Goal: Task Accomplishment & Management: Complete application form

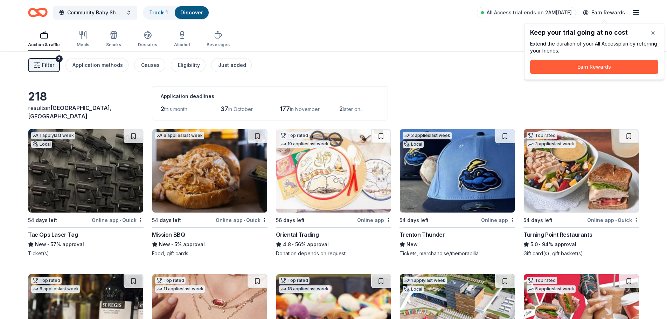
click at [576, 179] on img at bounding box center [580, 170] width 115 height 83
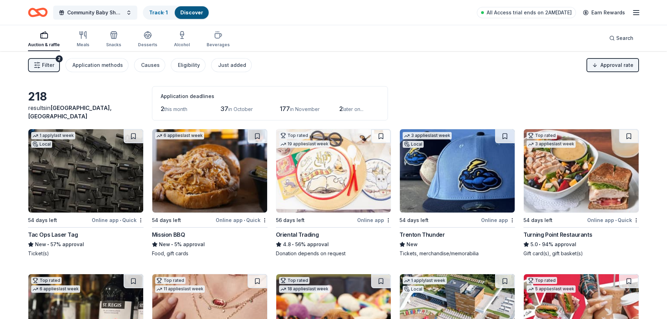
click at [446, 183] on img at bounding box center [457, 170] width 115 height 83
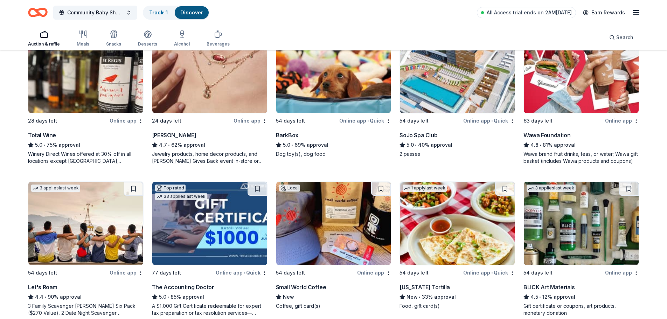
scroll to position [245, 0]
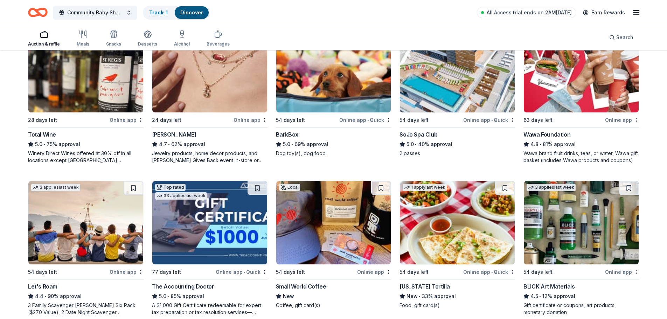
click at [450, 88] on img at bounding box center [457, 70] width 115 height 83
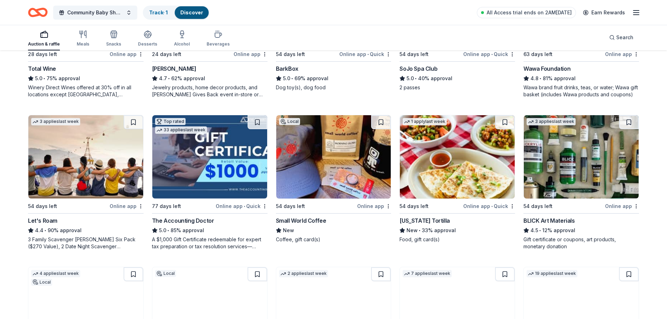
scroll to position [315, 0]
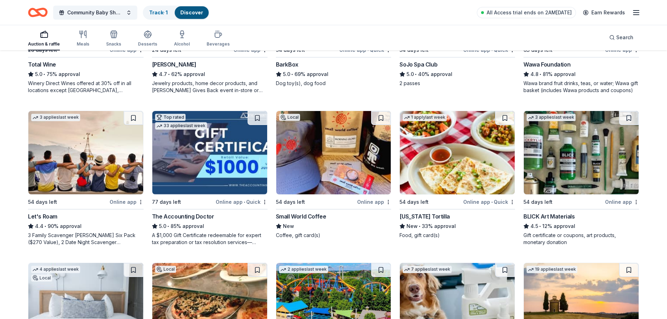
click at [218, 191] on img at bounding box center [209, 152] width 115 height 83
click at [89, 167] on img at bounding box center [85, 152] width 115 height 83
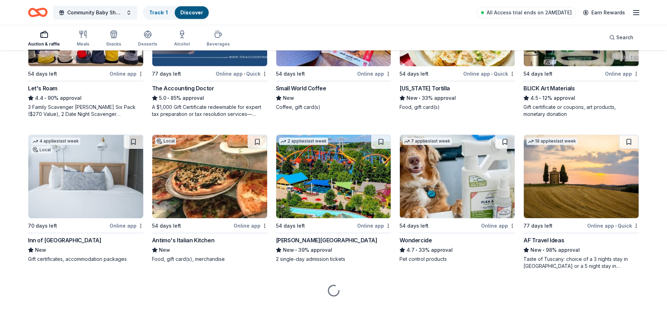
scroll to position [450, 0]
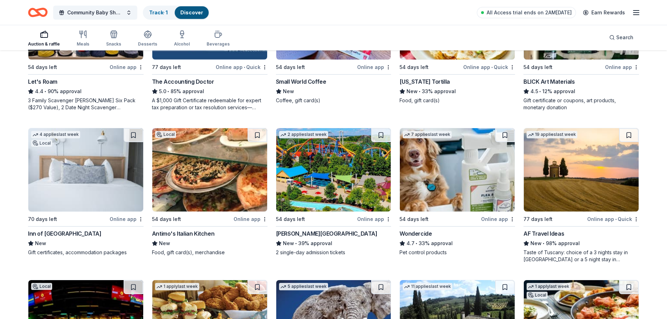
click at [338, 209] on img at bounding box center [333, 169] width 115 height 83
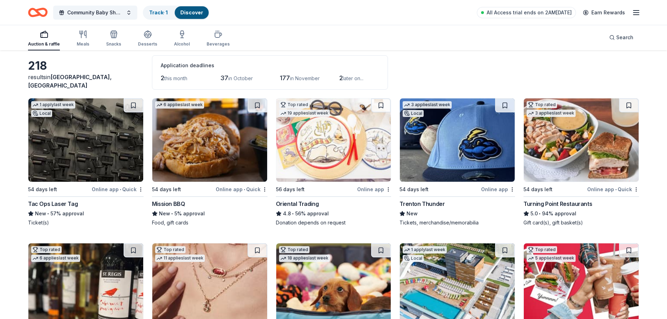
scroll to position [0, 0]
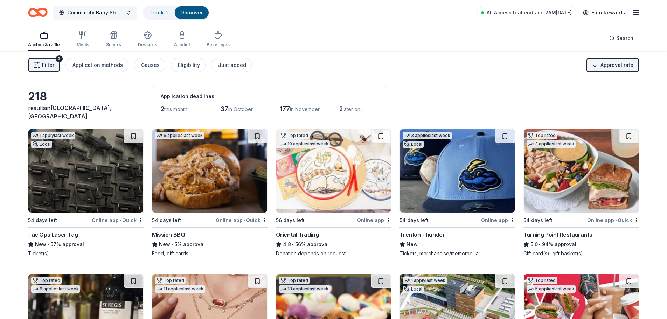
click at [131, 12] on button "Community Baby Shower" at bounding box center [95, 13] width 84 height 14
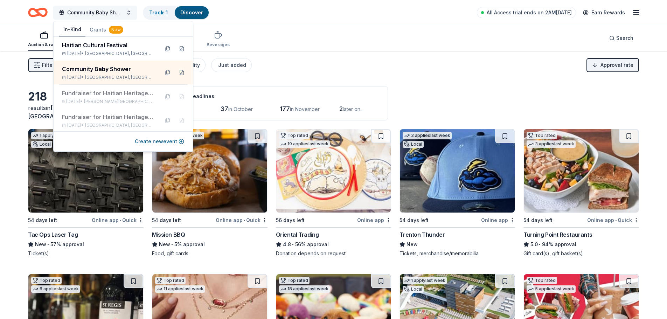
click at [120, 10] on span "Community Baby Shower" at bounding box center [95, 12] width 56 height 8
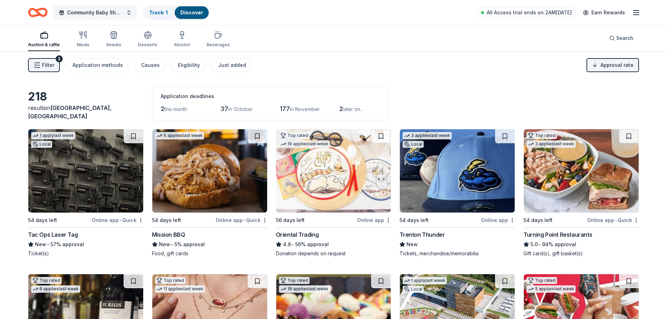
click at [120, 10] on span "Community Baby Shower" at bounding box center [95, 12] width 56 height 8
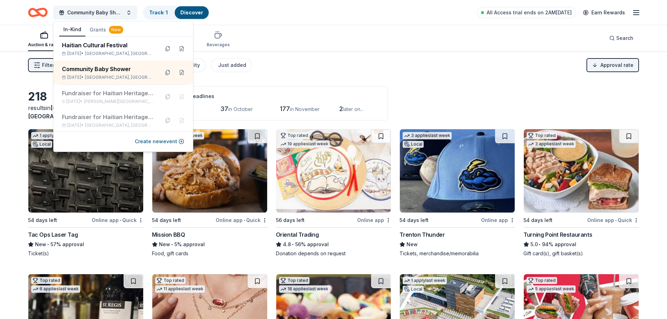
click at [97, 31] on button "Grants New" at bounding box center [106, 29] width 42 height 13
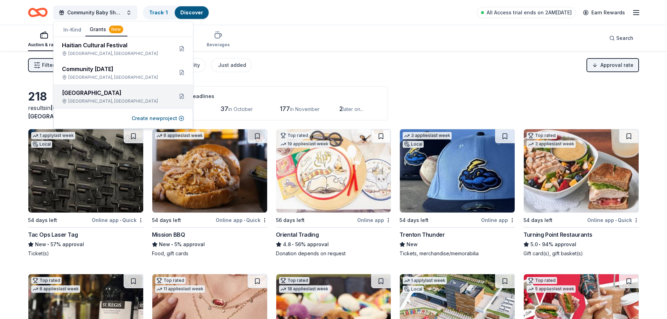
click at [103, 96] on div "[GEOGRAPHIC_DATA]" at bounding box center [115, 93] width 106 height 8
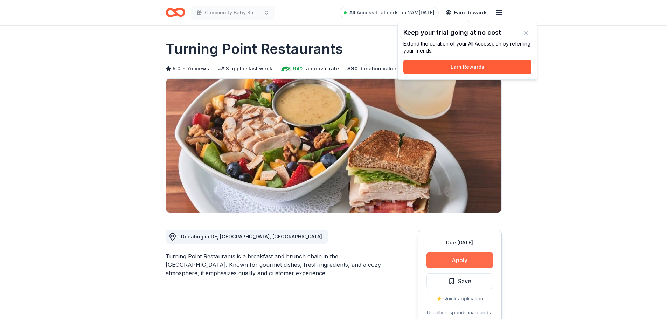
click at [458, 260] on button "Apply" at bounding box center [459, 259] width 66 height 15
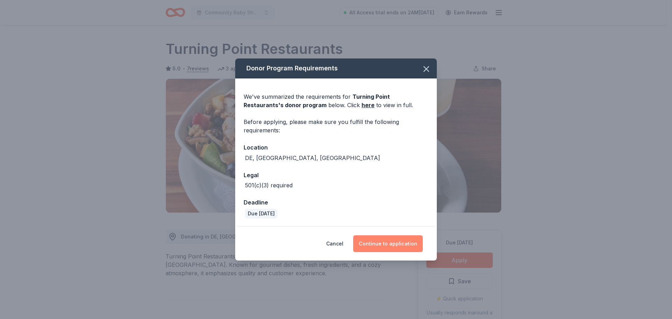
click at [380, 244] on button "Continue to application" at bounding box center [388, 243] width 70 height 17
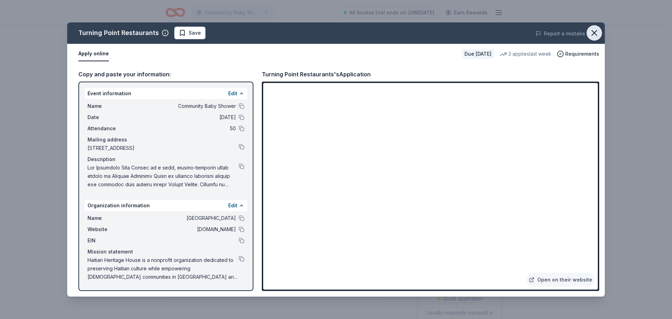
click at [594, 31] on icon "button" at bounding box center [594, 33] width 10 height 10
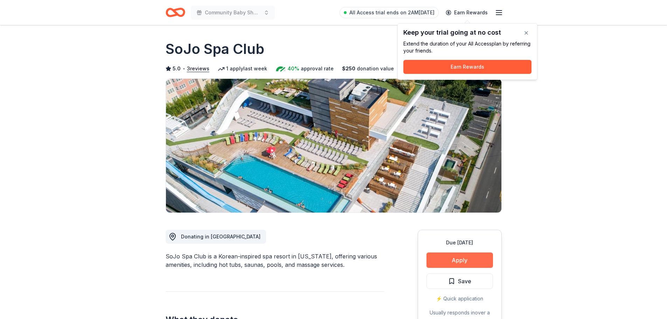
click at [464, 257] on button "Apply" at bounding box center [459, 259] width 66 height 15
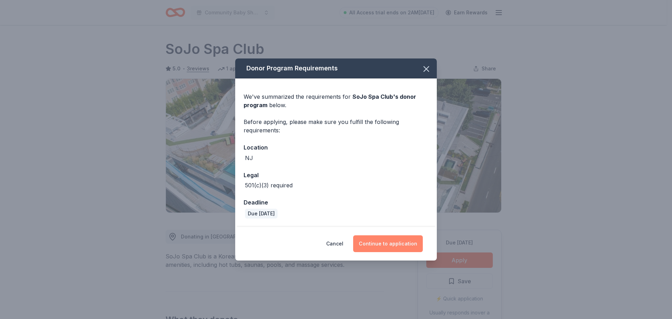
click at [384, 242] on button "Continue to application" at bounding box center [388, 243] width 70 height 17
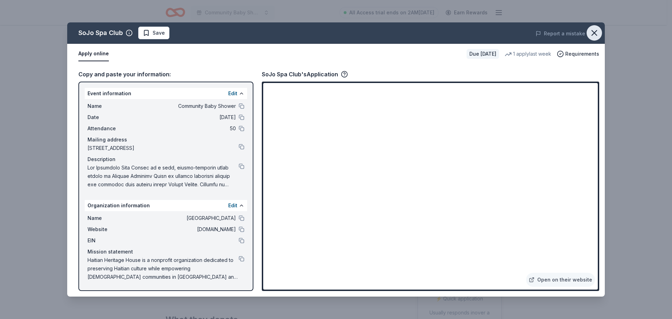
click at [596, 33] on icon "button" at bounding box center [594, 33] width 10 height 10
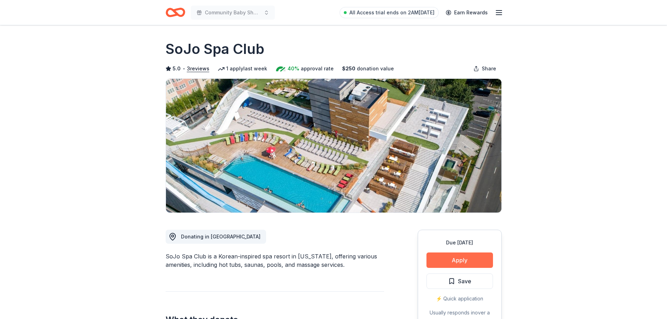
click at [466, 258] on button "Apply" at bounding box center [459, 259] width 66 height 15
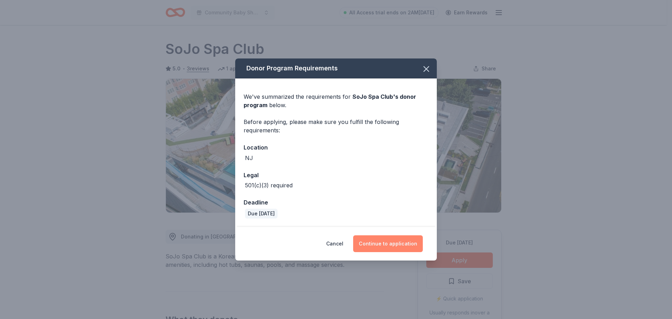
click at [403, 241] on button "Continue to application" at bounding box center [388, 243] width 70 height 17
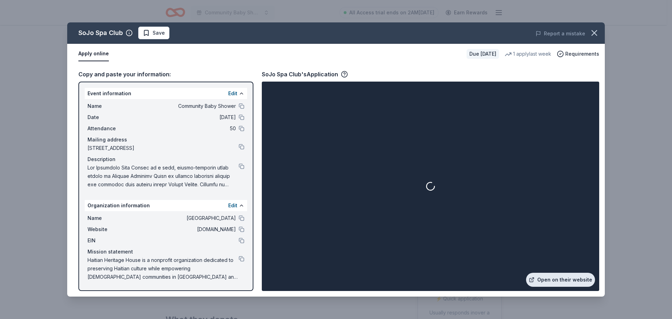
click at [571, 277] on link "Open on their website" at bounding box center [560, 280] width 69 height 14
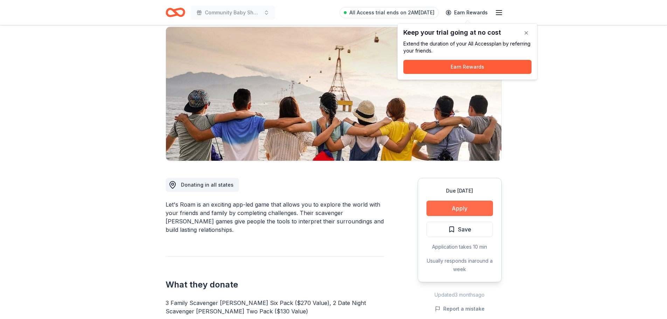
scroll to position [105, 0]
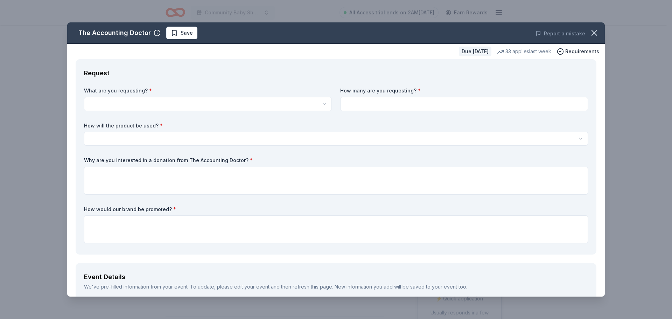
scroll to position [70, 0]
click at [228, 110] on body "Community Baby Shower All Access trial ends on 2AM, 9/17 Earn Rewards Due in 77…" at bounding box center [333, 89] width 667 height 319
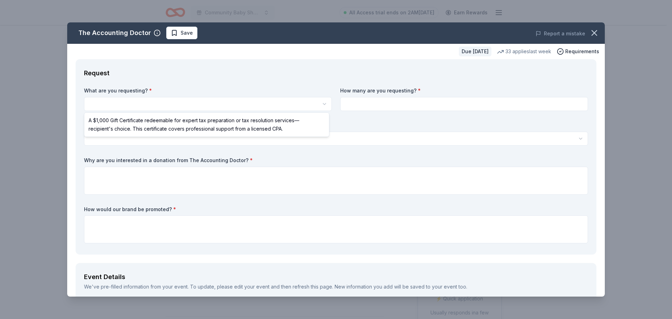
scroll to position [0, 0]
select select "A $1,000 Gift Certificate redeemable for expert tax preparation or tax resoluti…"
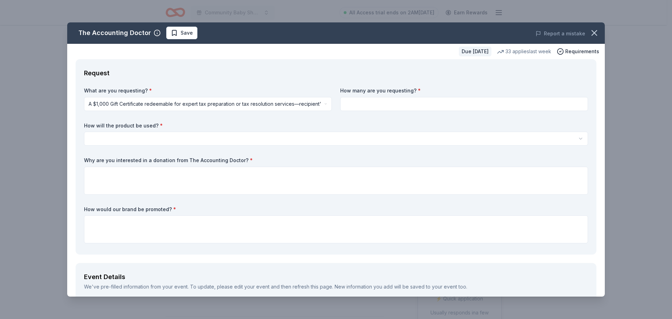
click at [388, 98] on input at bounding box center [464, 104] width 248 height 14
type input "1"
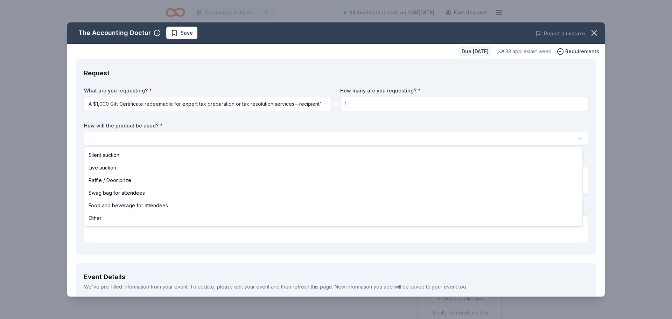
click at [268, 134] on html "Community Baby Shower All Access trial ends on 2AM, 9/17 Earn Rewards Due in 77…" at bounding box center [336, 159] width 672 height 319
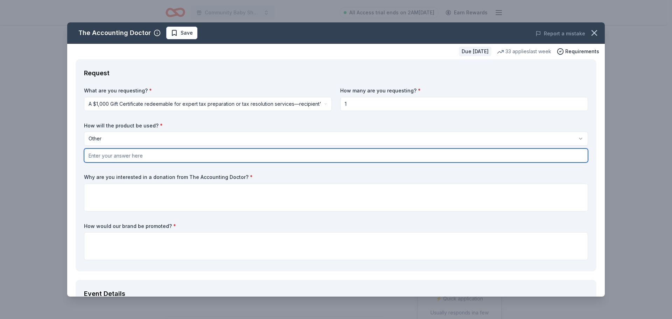
click at [178, 153] on input "text" at bounding box center [336, 155] width 504 height 14
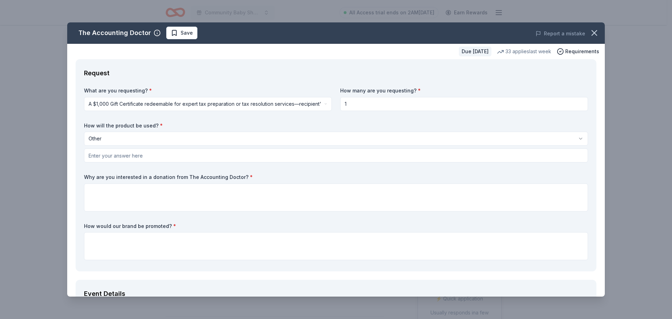
click at [310, 141] on html "Community Baby Shower All Access trial ends on 2AM, 9/17 Earn Rewards Due in 77…" at bounding box center [336, 159] width 672 height 319
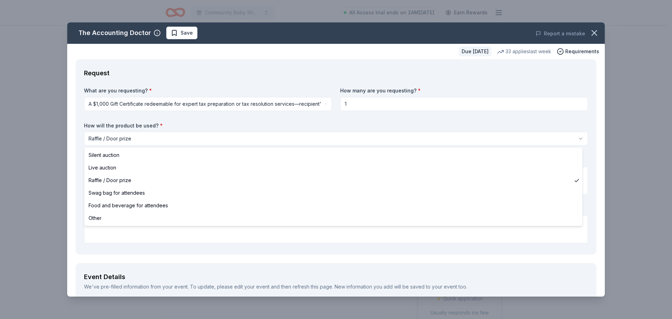
click at [181, 136] on html "Community Baby Shower All Access trial ends on 2AM, 9/17 Earn Rewards Due in 77…" at bounding box center [336, 159] width 672 height 319
select select "swagBag"
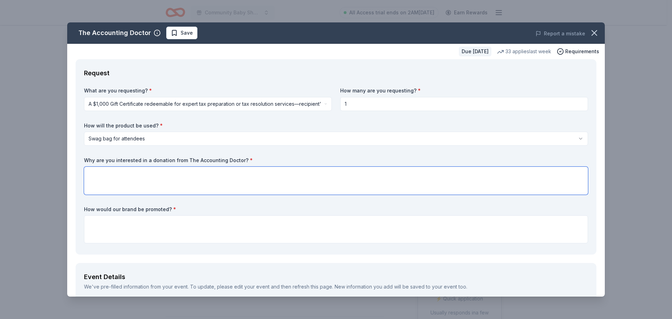
click at [165, 177] on textarea at bounding box center [336, 181] width 504 height 28
paste textarea "As part of our mission to empower the Haitian community and preserve Haitian cu…"
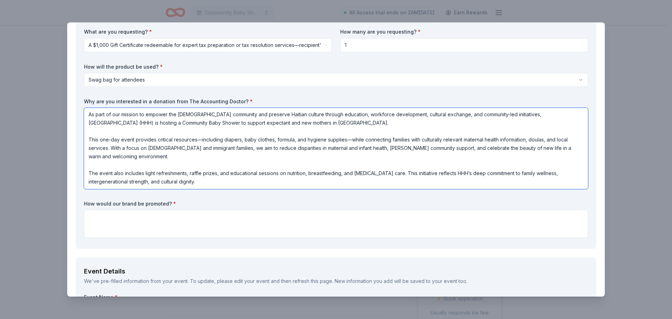
scroll to position [140, 0]
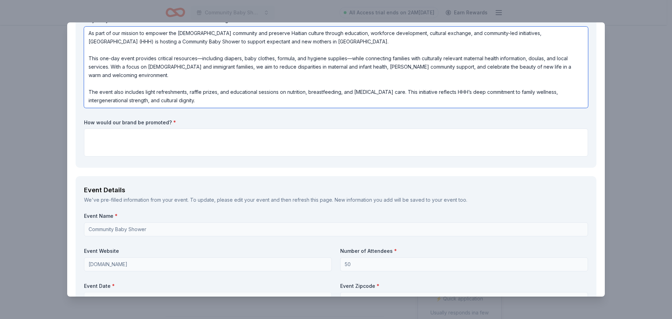
type textarea "As part of our mission to empower the Haitian community and preserve Haitian cu…"
drag, startPoint x: 168, startPoint y: 121, endPoint x: 92, endPoint y: 125, distance: 75.6
click at [93, 125] on label "How would our brand be promoted? *" at bounding box center [336, 122] width 504 height 7
click at [83, 122] on div "Request What are you requesting? * A $1,000 Gift Certificate redeemable for exp…" at bounding box center [336, 43] width 521 height 248
drag, startPoint x: 83, startPoint y: 120, endPoint x: 159, endPoint y: 124, distance: 76.4
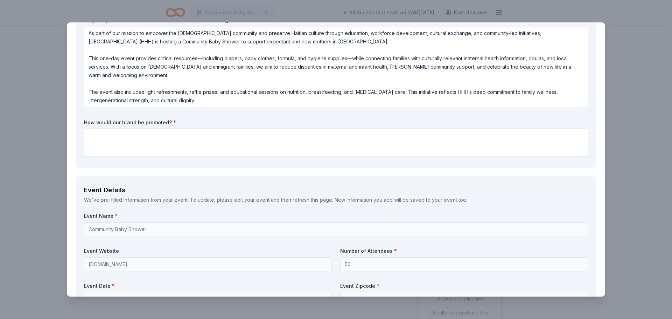
click at [159, 124] on div "Request What are you requesting? * A $1,000 Gift Certificate redeemable for exp…" at bounding box center [336, 43] width 521 height 248
drag, startPoint x: 168, startPoint y: 122, endPoint x: 80, endPoint y: 117, distance: 87.6
click at [80, 117] on div "Request What are you requesting? * A $1,000 Gift Certificate redeemable for exp…" at bounding box center [336, 43] width 521 height 248
drag, startPoint x: 85, startPoint y: 121, endPoint x: 172, endPoint y: 126, distance: 87.2
click at [170, 126] on label "How would our brand be promoted? *" at bounding box center [336, 122] width 504 height 7
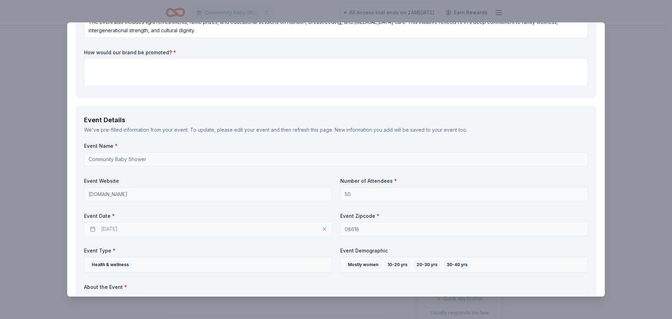
scroll to position [175, 0]
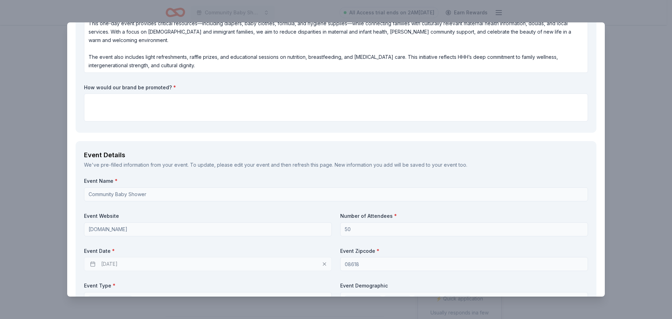
drag, startPoint x: 173, startPoint y: 87, endPoint x: 121, endPoint y: 88, distance: 51.4
click at [121, 88] on label "How would our brand be promoted? *" at bounding box center [336, 87] width 504 height 7
click at [91, 85] on label "How would our brand be promoted? *" at bounding box center [336, 87] width 504 height 7
drag, startPoint x: 99, startPoint y: 160, endPoint x: 230, endPoint y: 209, distance: 139.9
click at [230, 209] on div "Event Details We've pre-filled information from your event. To update, please e…" at bounding box center [336, 276] width 521 height 271
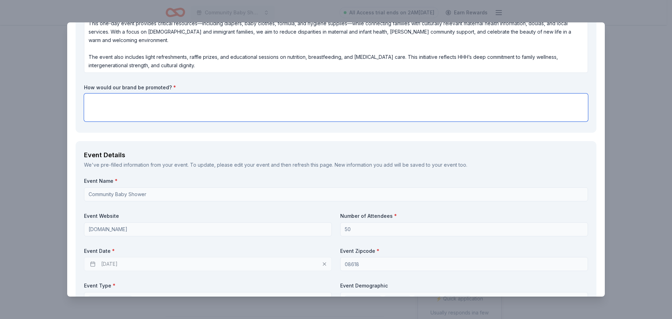
drag, startPoint x: 99, startPoint y: 86, endPoint x: 233, endPoint y: 97, distance: 134.4
click at [233, 97] on textarea at bounding box center [336, 107] width 504 height 28
paste textarea "Your brand will be recognized across our social media channels, community newsl…"
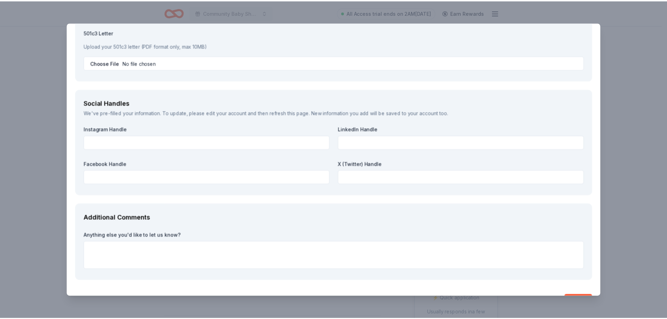
scroll to position [860, 0]
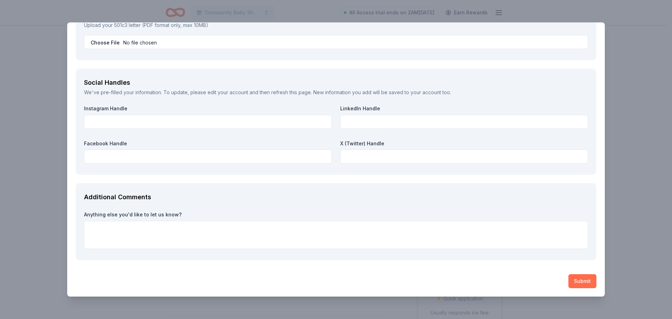
type textarea "Your brand will be recognized across our social media channels, community newsl…"
click at [575, 282] on button "Submit" at bounding box center [582, 281] width 28 height 14
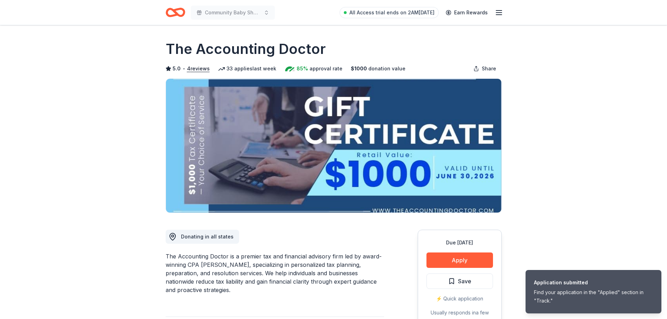
scroll to position [0, 0]
